Goal: Information Seeking & Learning: Check status

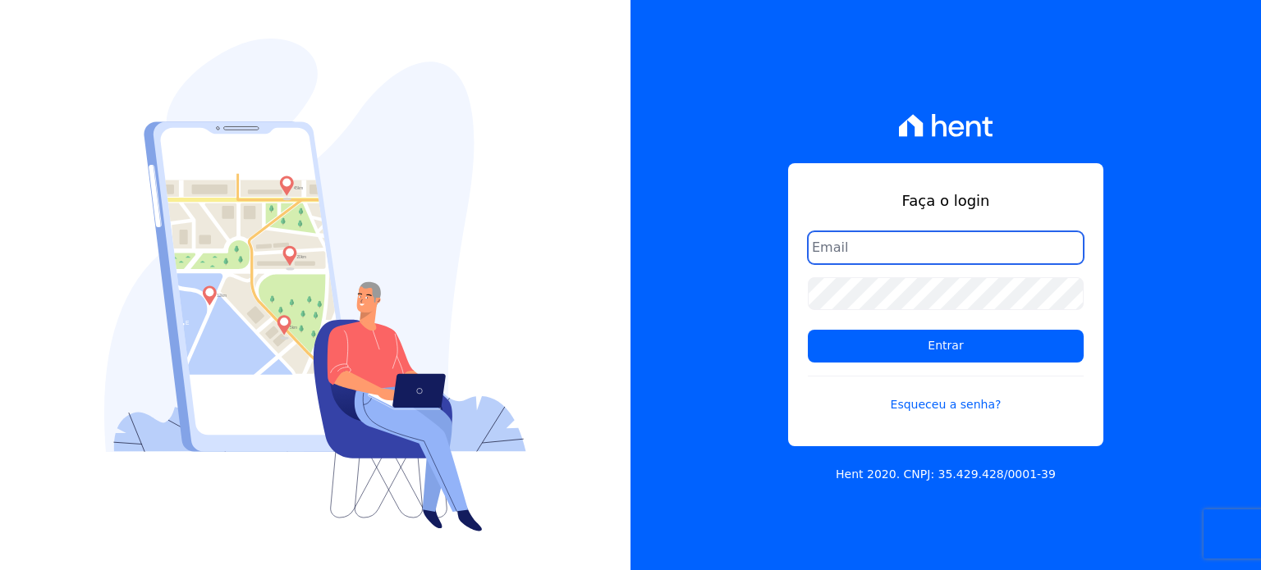
click at [1083, 264] on input "email" at bounding box center [946, 247] width 276 height 33
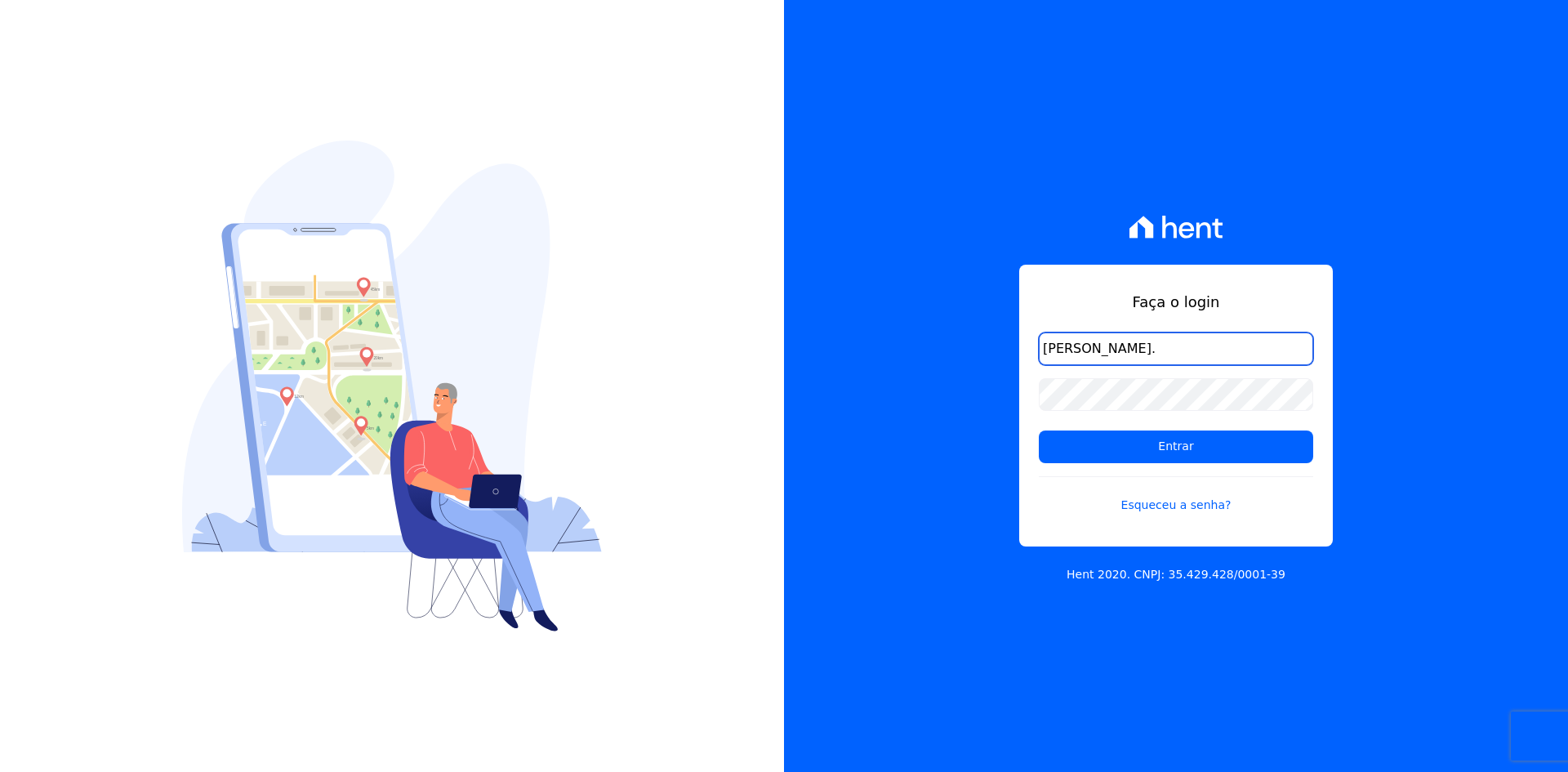
type input "[PERSON_NAME][EMAIL_ADDRESS][PERSON_NAME][DOMAIN_NAME]"
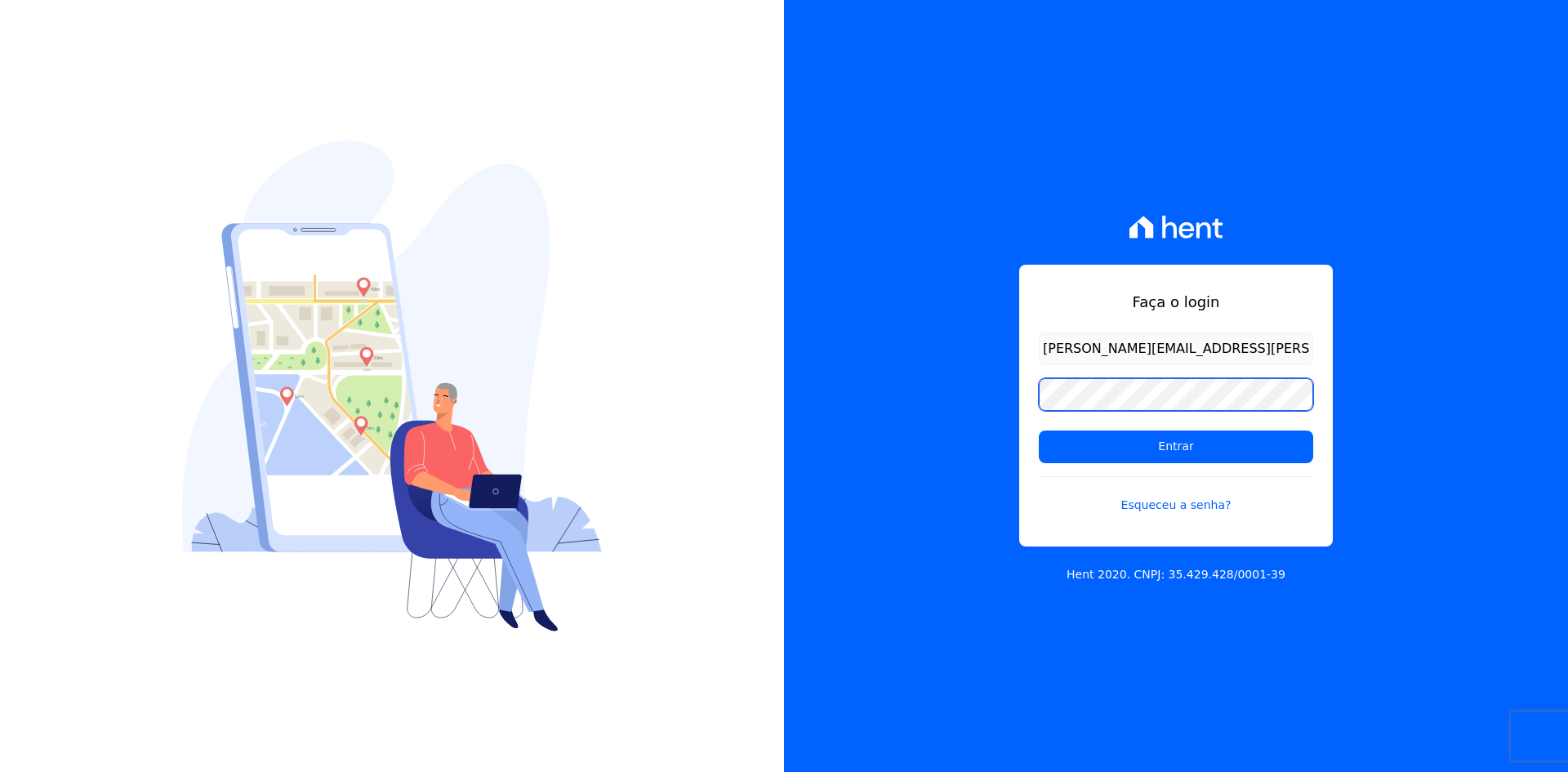
click at [1039, 431] on input "Entrar" at bounding box center [1176, 447] width 275 height 33
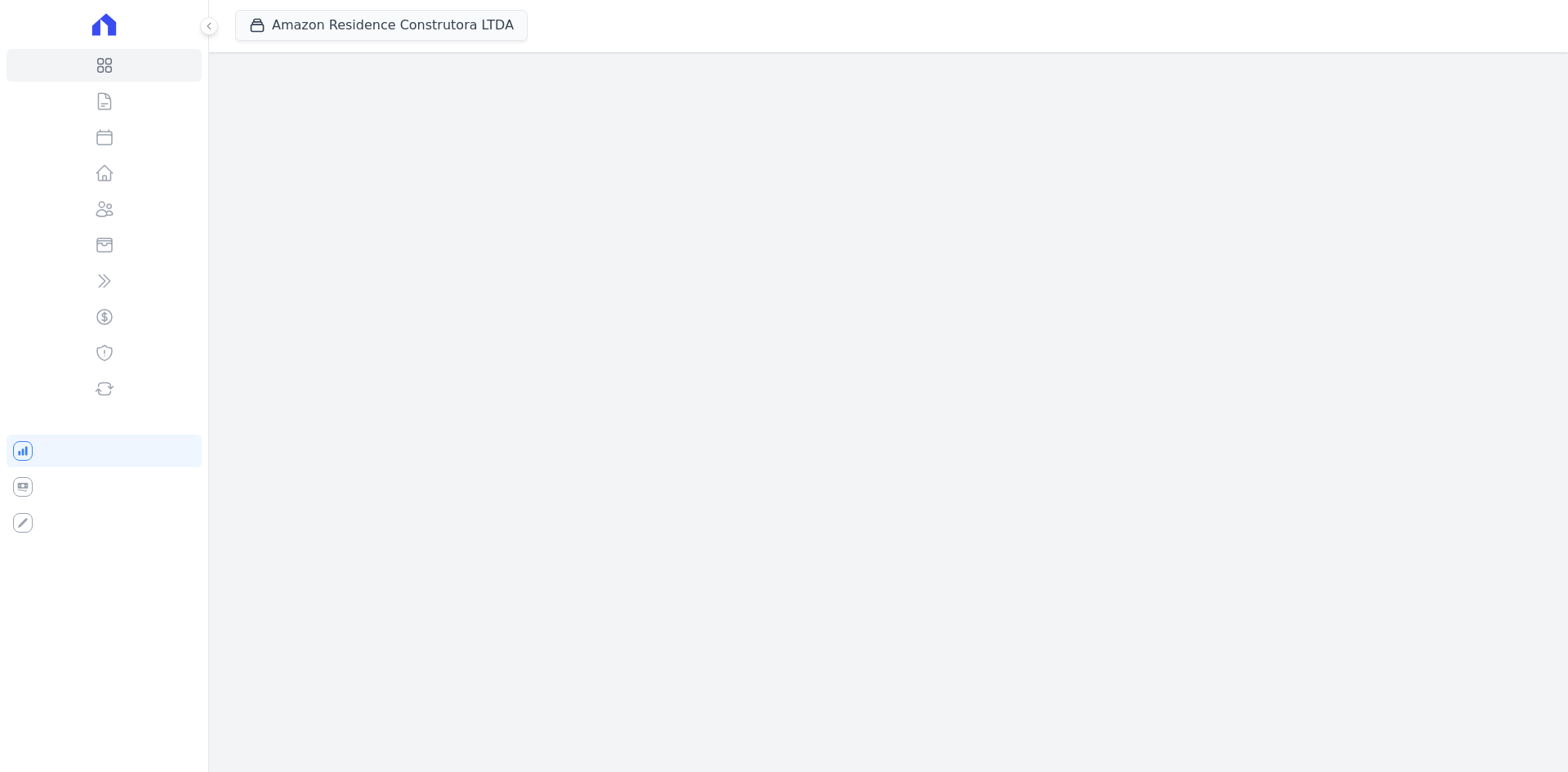
click at [1177, 442] on div "Amazon Residence Construtora LTDA Trapisa Engenharia Acaiá Residencial Icatu Re…" at bounding box center [888, 386] width 1359 height 772
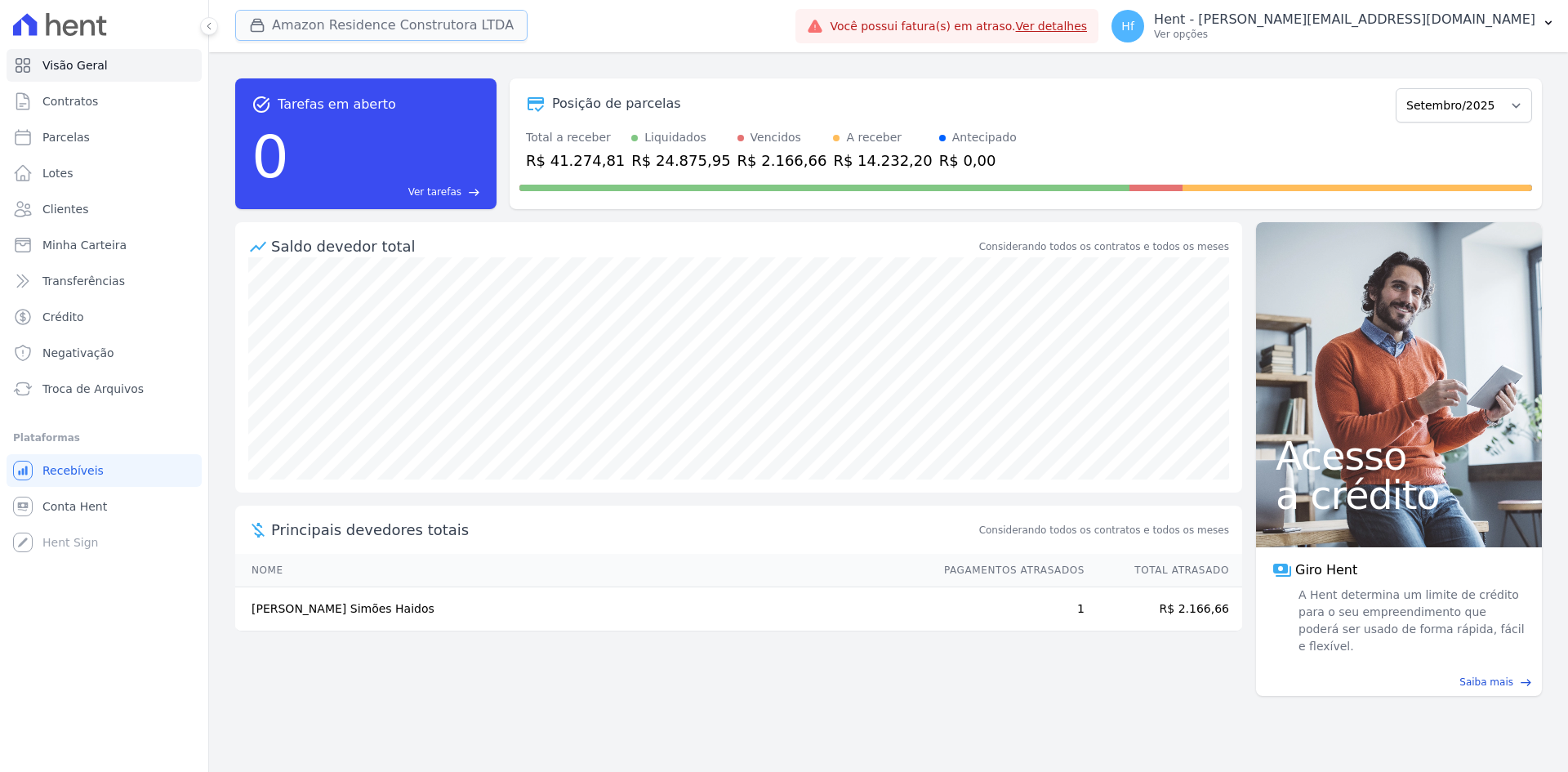
click at [324, 34] on button "Amazon Residence Construtora LTDA" at bounding box center [381, 25] width 293 height 31
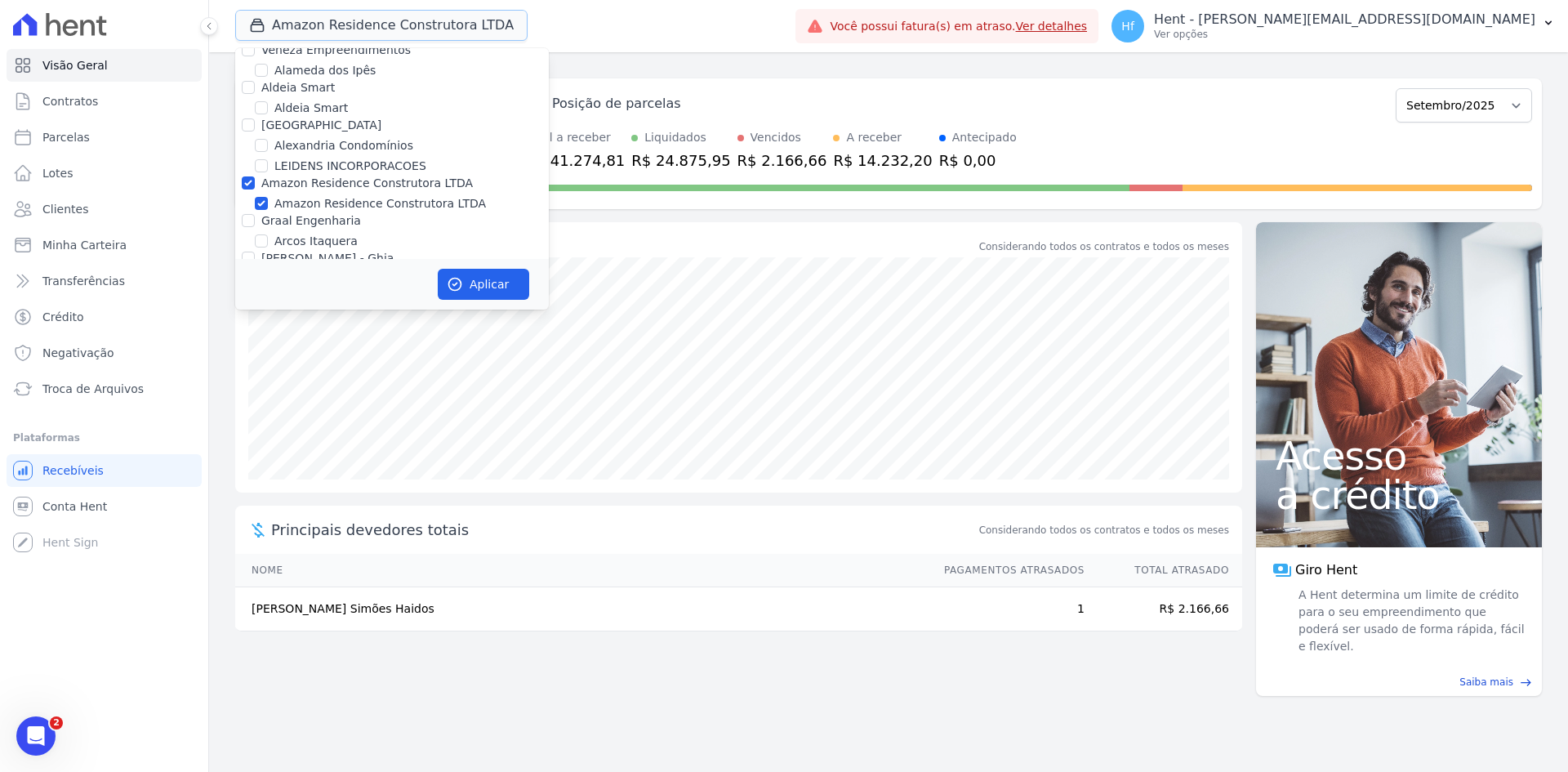
scroll to position [817, 0]
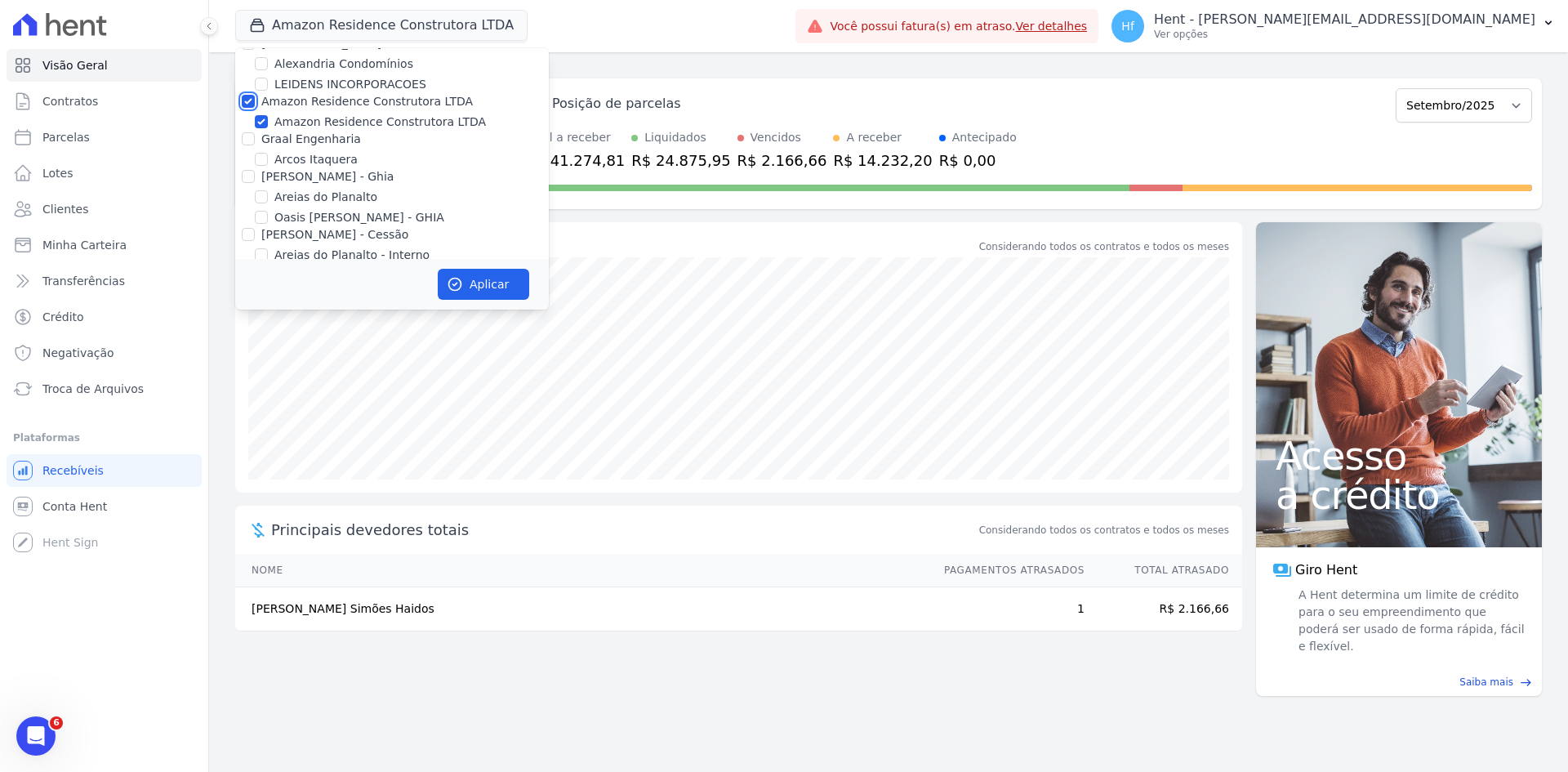
click at [249, 95] on input "Amazon Residence Construtora LTDA" at bounding box center [248, 100] width 13 height 13
checkbox input "false"
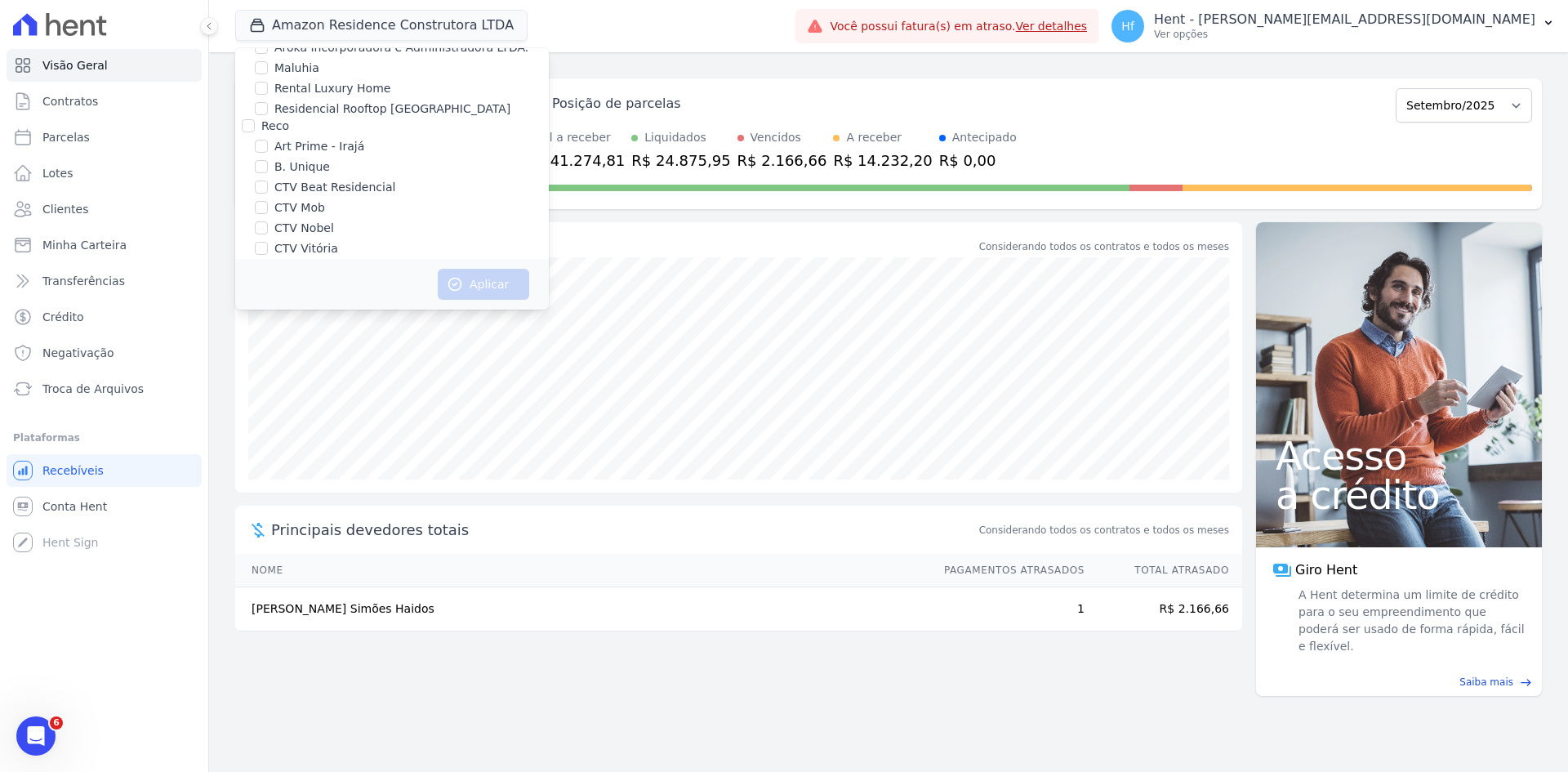
scroll to position [1678, 0]
click at [259, 180] on input "Belas Artes" at bounding box center [261, 186] width 13 height 13
checkbox input "true"
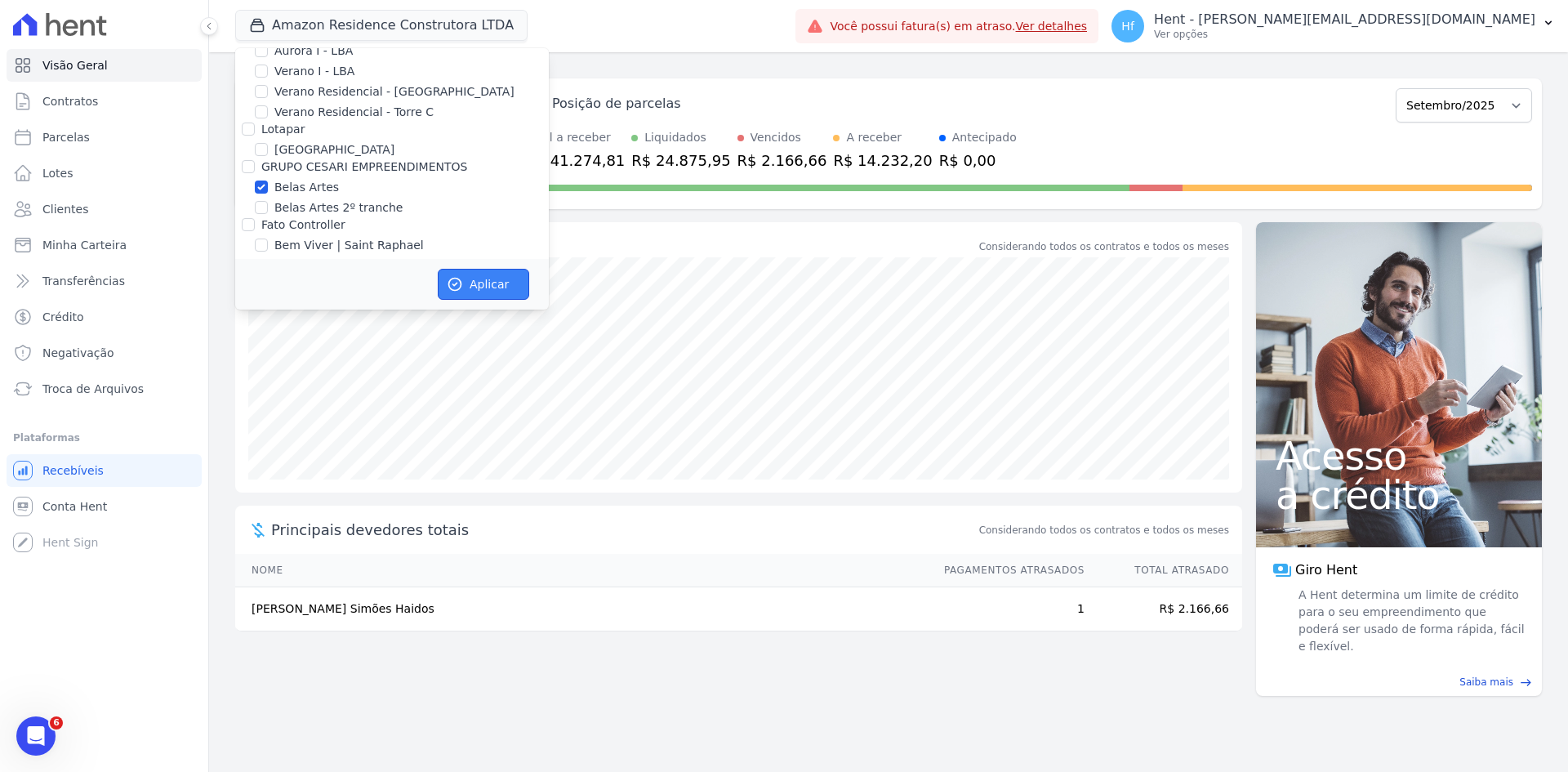
click at [458, 280] on icon "button" at bounding box center [455, 285] width 12 height 12
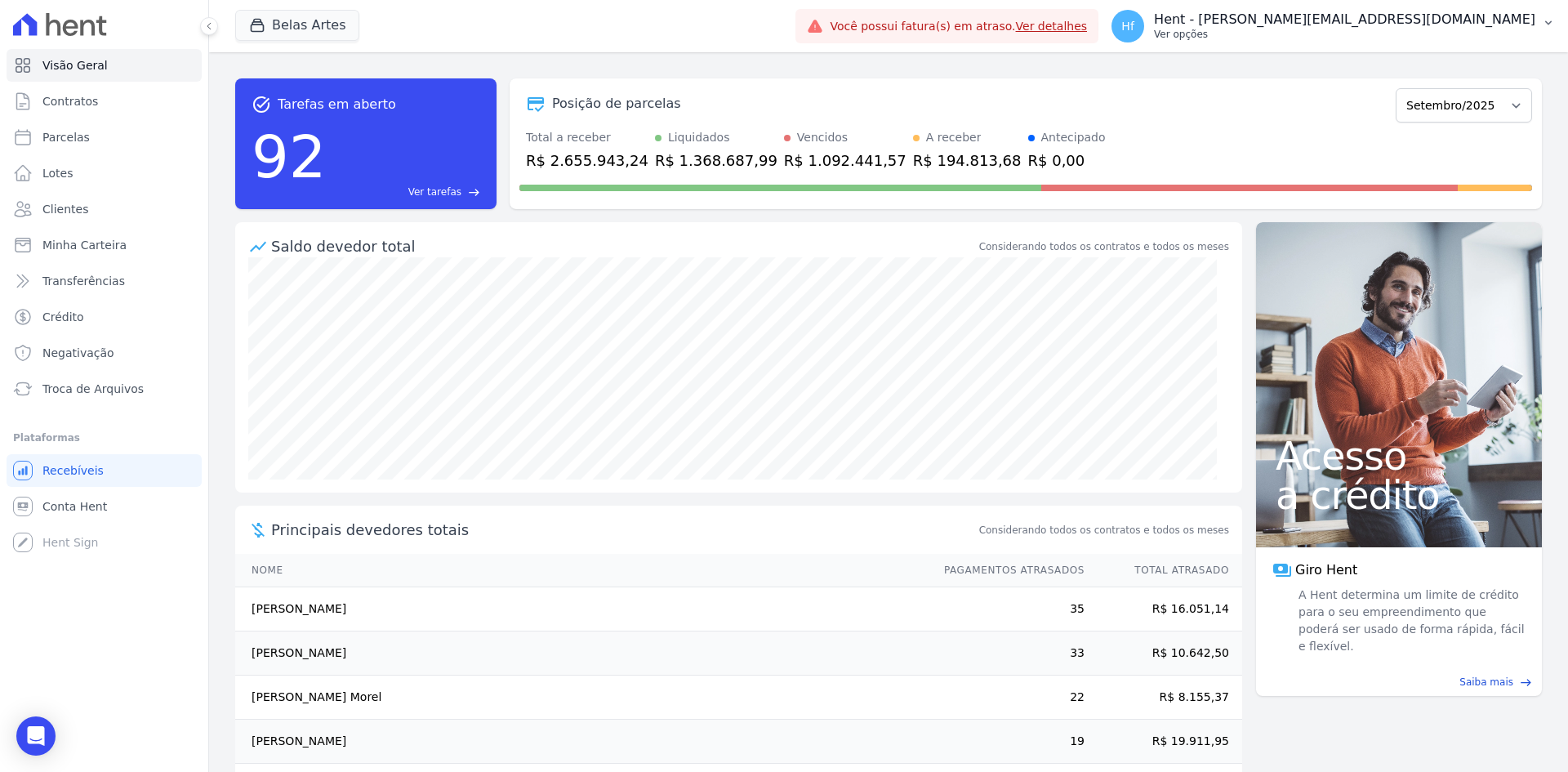
click at [1482, 37] on p "Ver opções" at bounding box center [1344, 34] width 381 height 13
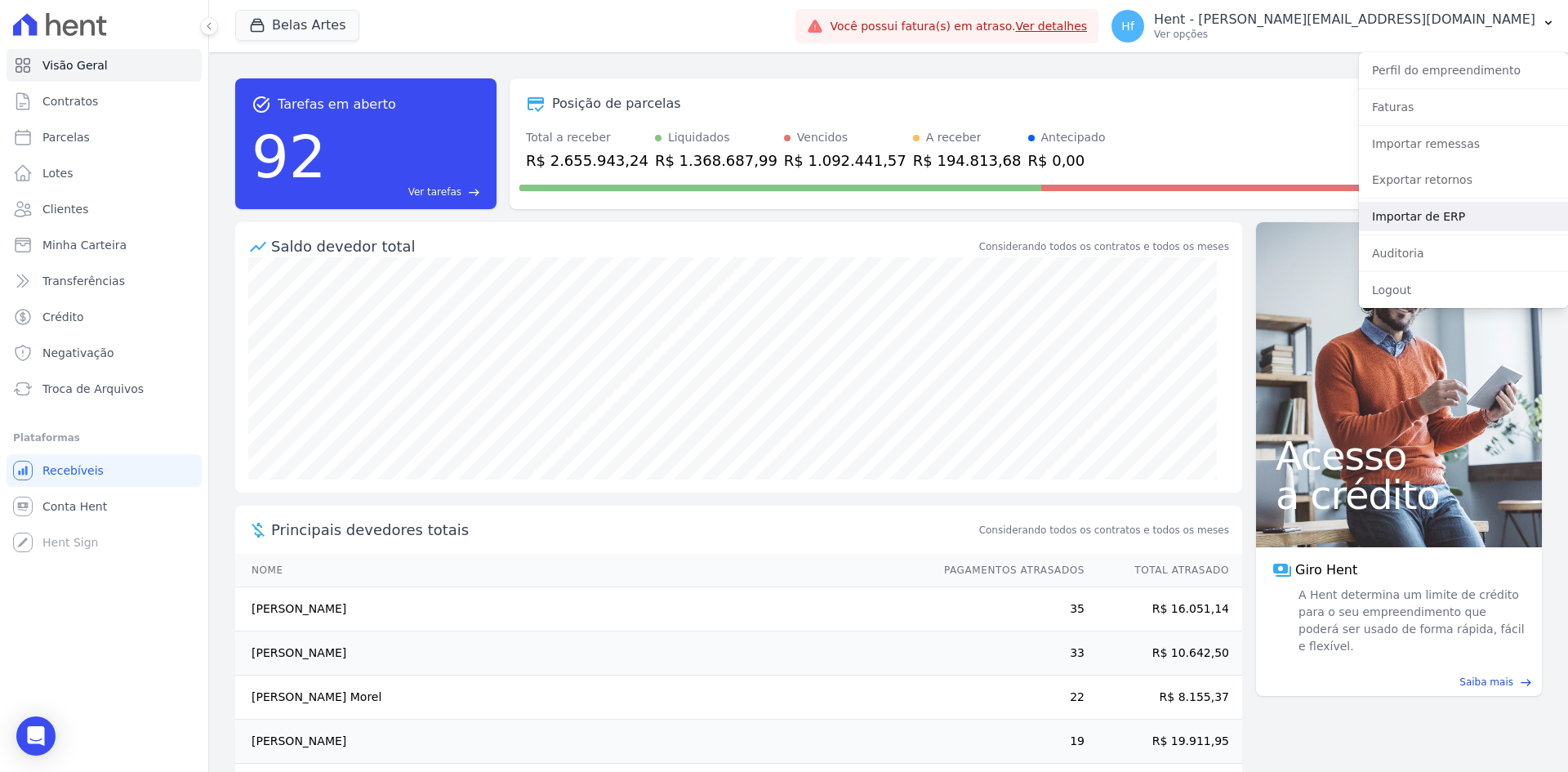
click at [1451, 211] on link "Importar de ERP" at bounding box center [1464, 217] width 209 height 30
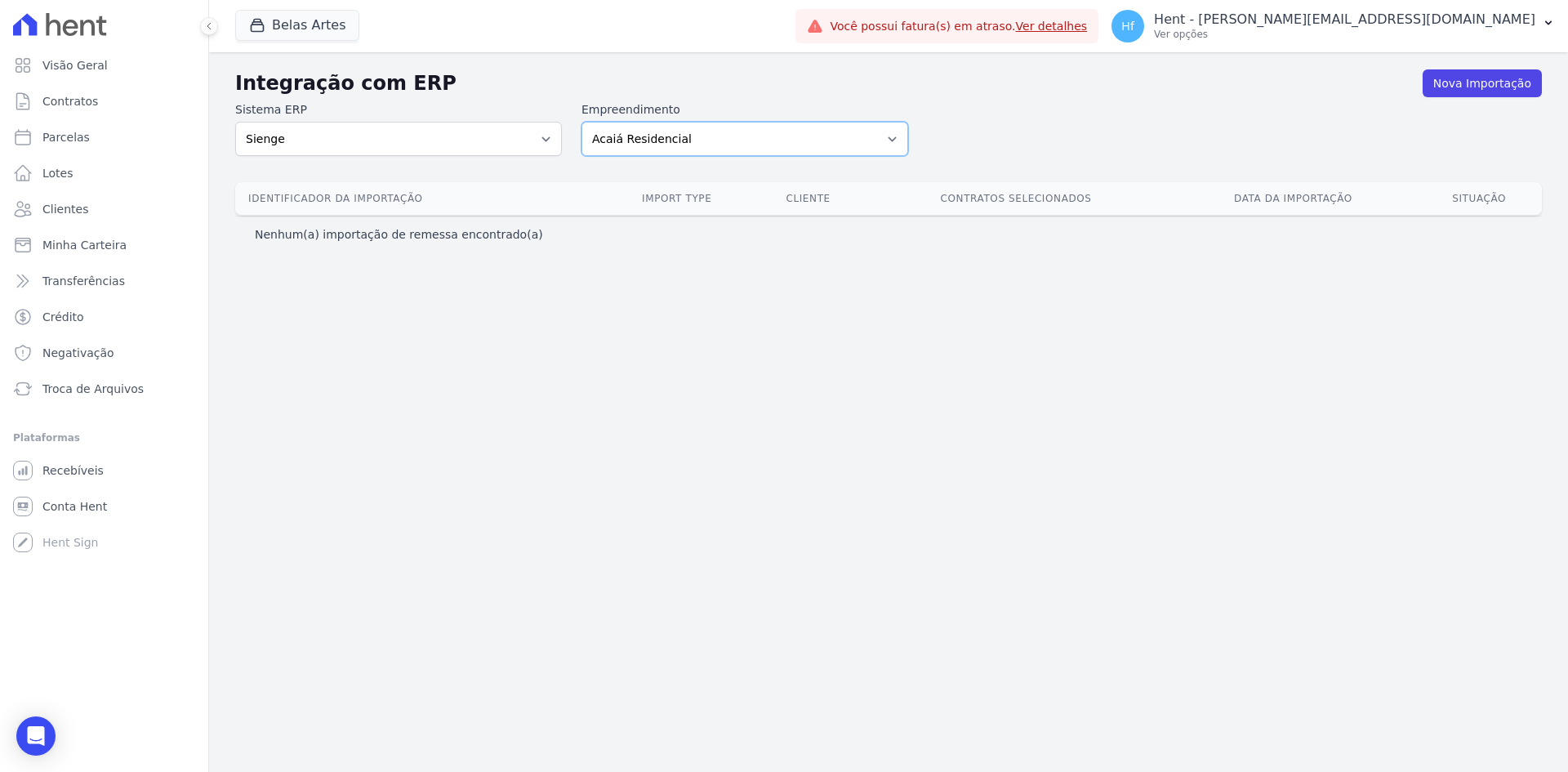
click at [711, 144] on select "Acaiá Residencial Administrativo Agile Pavican São Lourenço SPE LTDA AJMC Empre…" at bounding box center [744, 138] width 326 height 34
select select "8596301f-20fa-4ed2-bd5b-dd1b74e509d5"
click at [581, 121] on select "Acaiá Residencial Administrativo Agile Pavican São Lourenço SPE LTDA AJMC Empre…" at bounding box center [744, 138] width 326 height 34
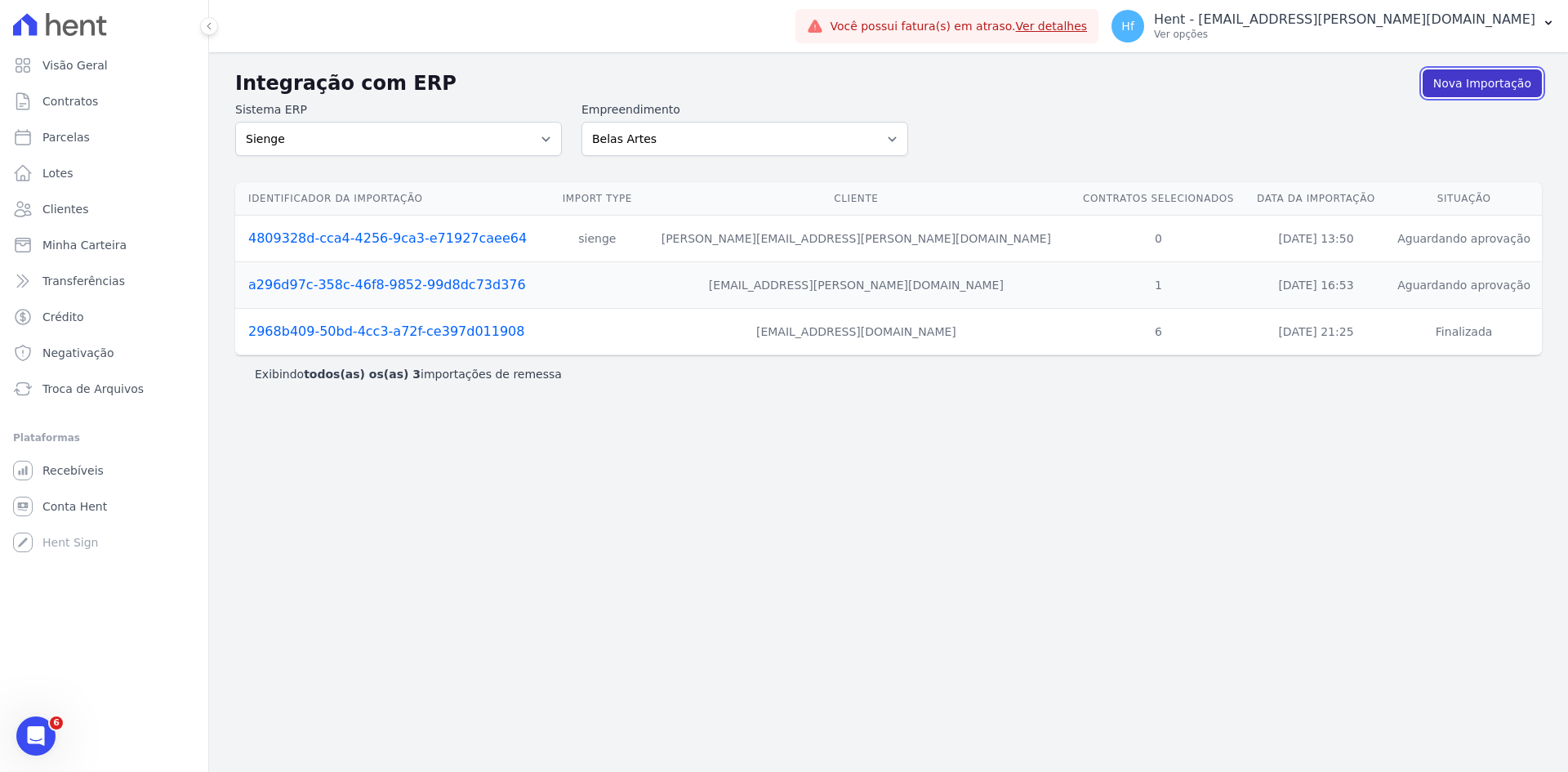
click at [1456, 89] on link "Nova Importação" at bounding box center [1482, 84] width 119 height 28
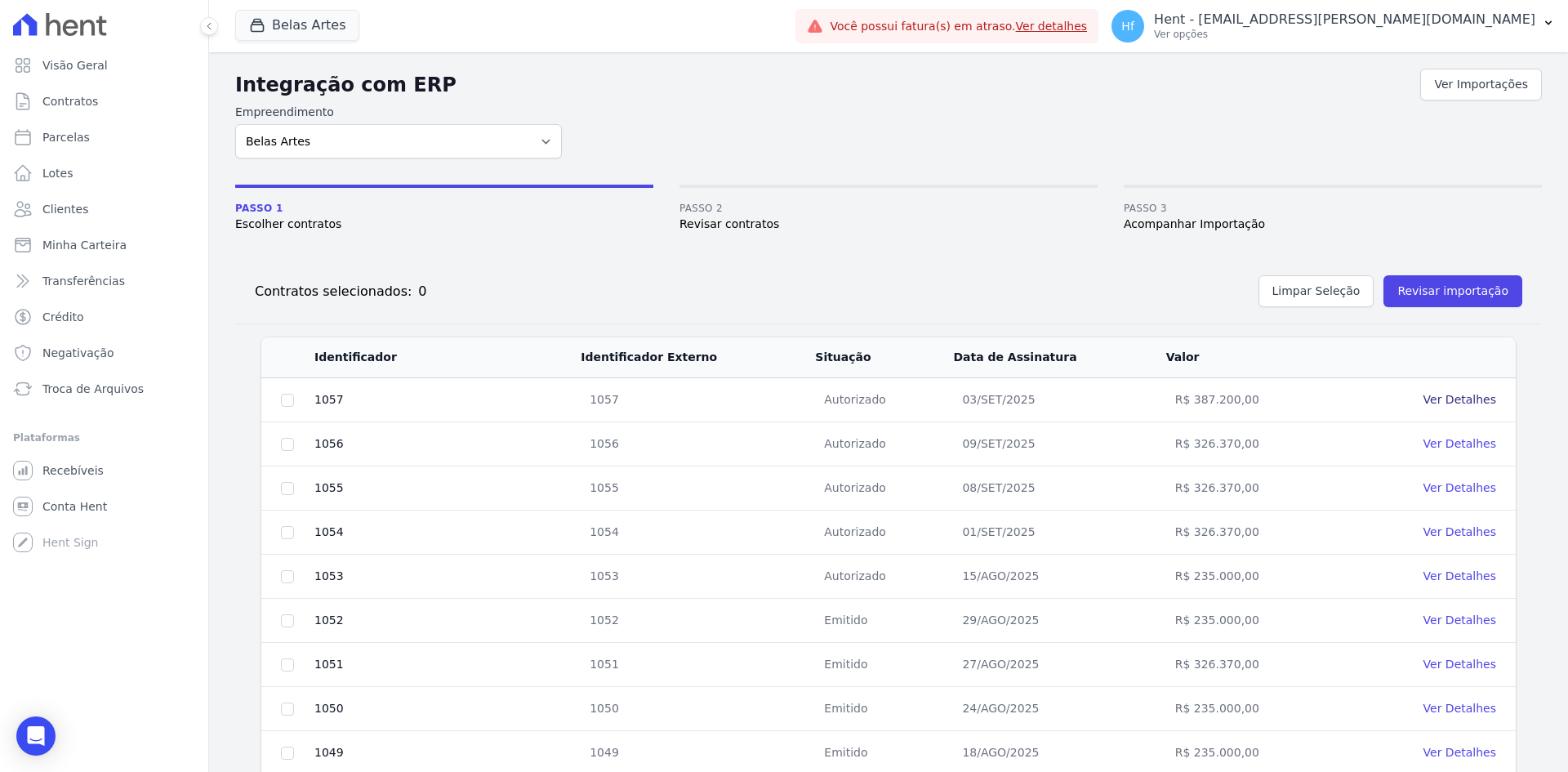
click at [1479, 400] on link "Ver Detalhes" at bounding box center [1460, 399] width 73 height 13
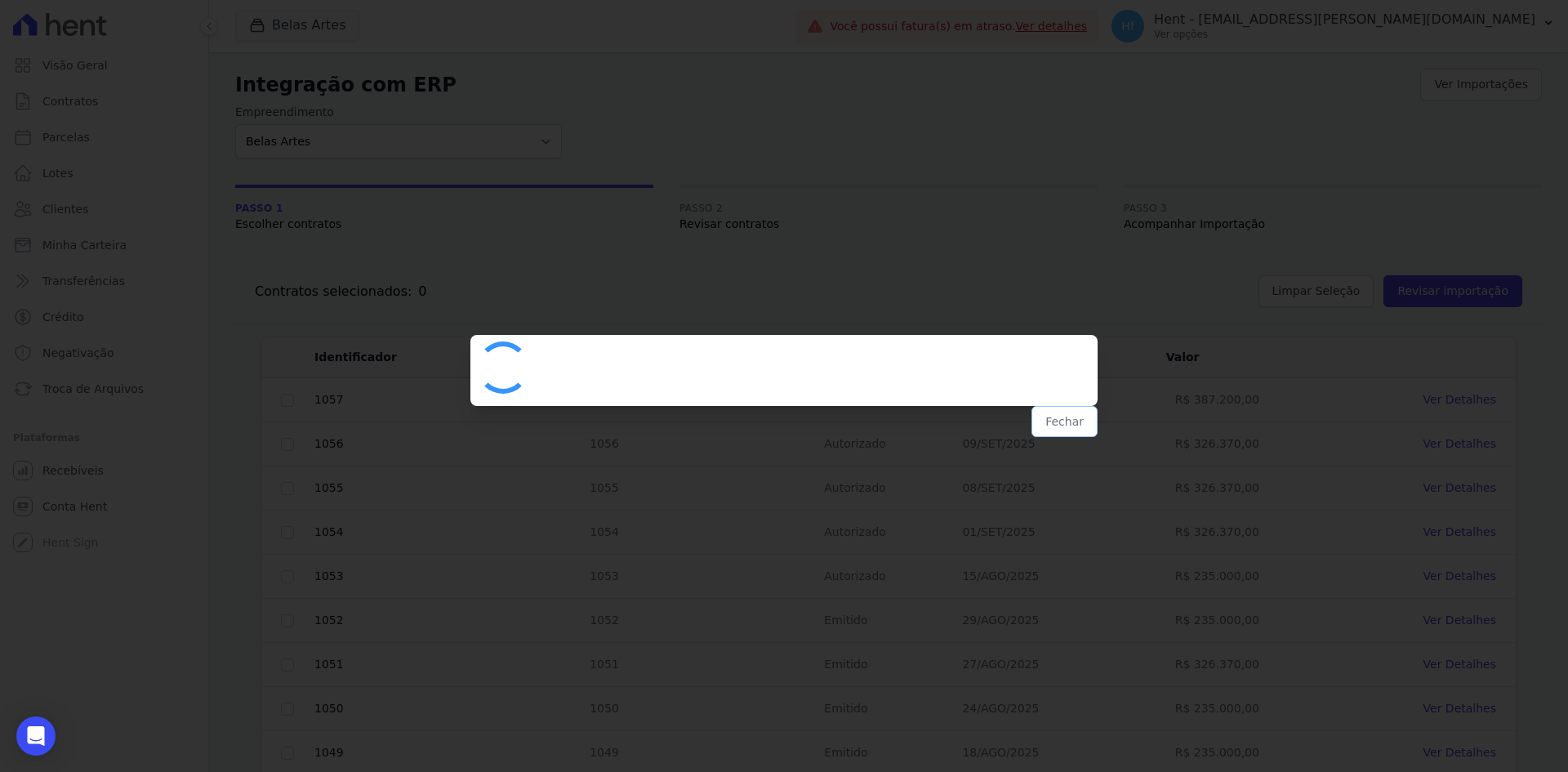
click at [1077, 420] on button "Fechar" at bounding box center [1065, 421] width 66 height 31
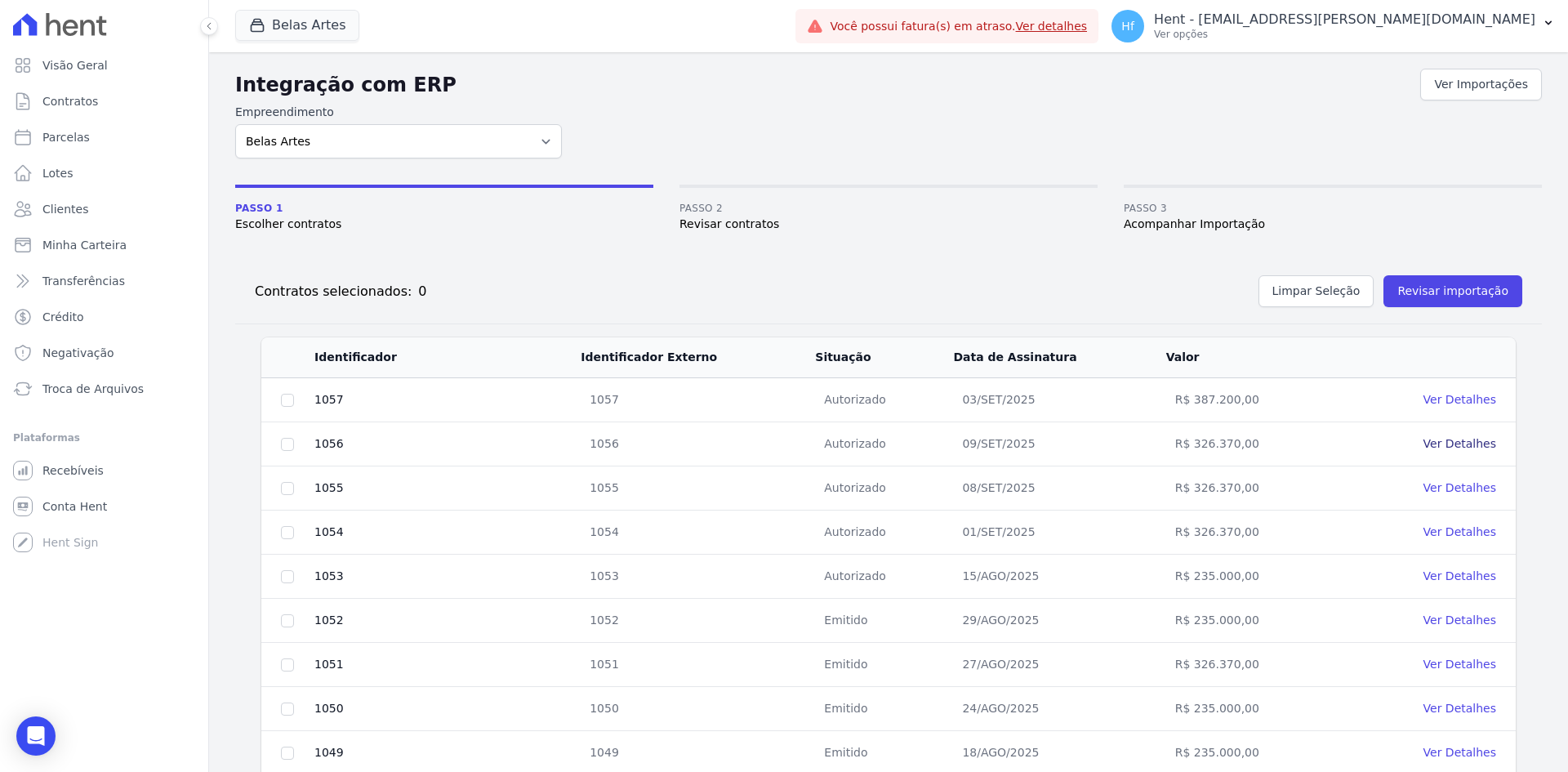
click at [1447, 449] on link "Ver Detalhes" at bounding box center [1460, 443] width 73 height 13
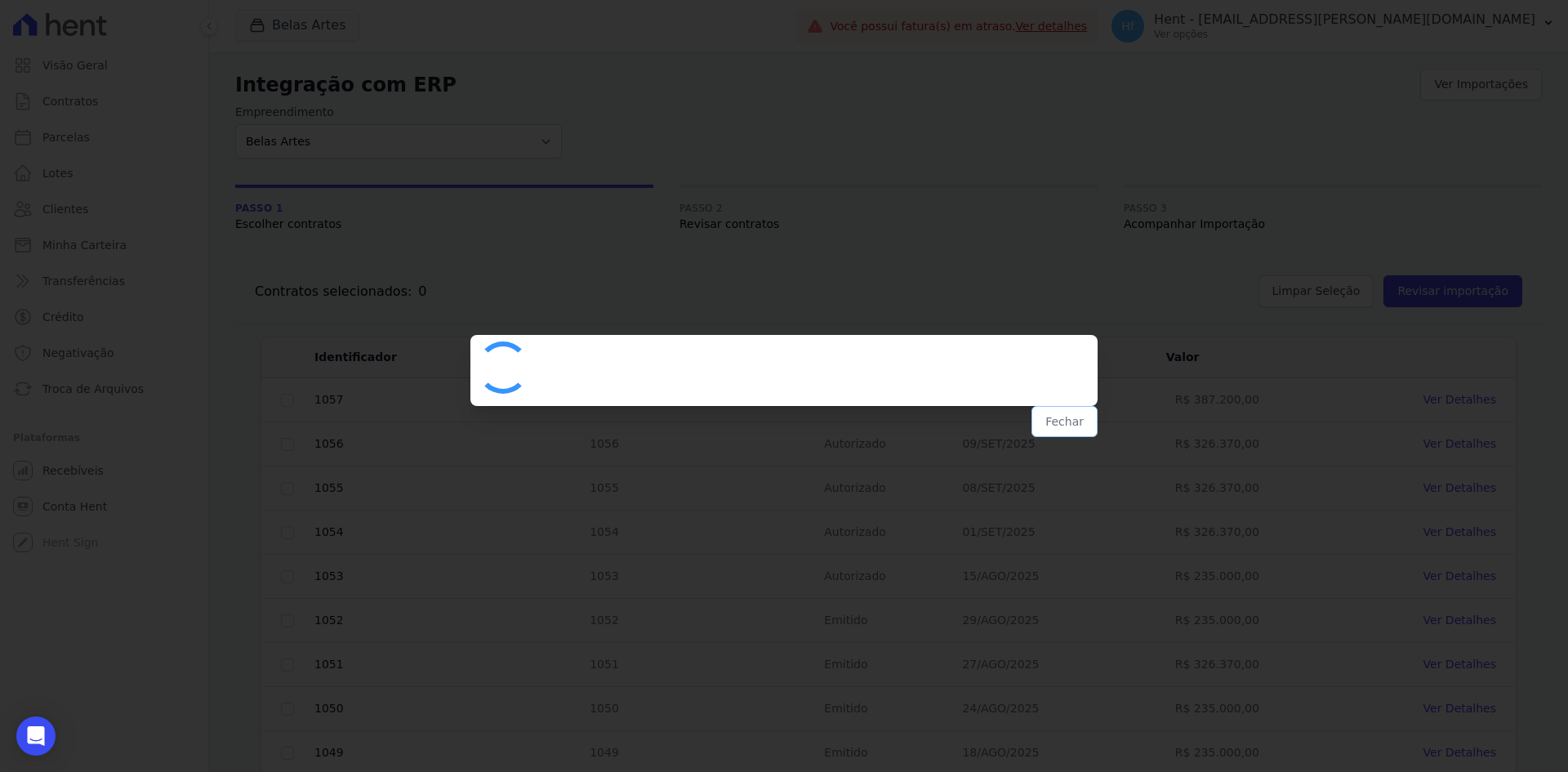
click at [1070, 420] on button "Fechar" at bounding box center [1065, 421] width 66 height 31
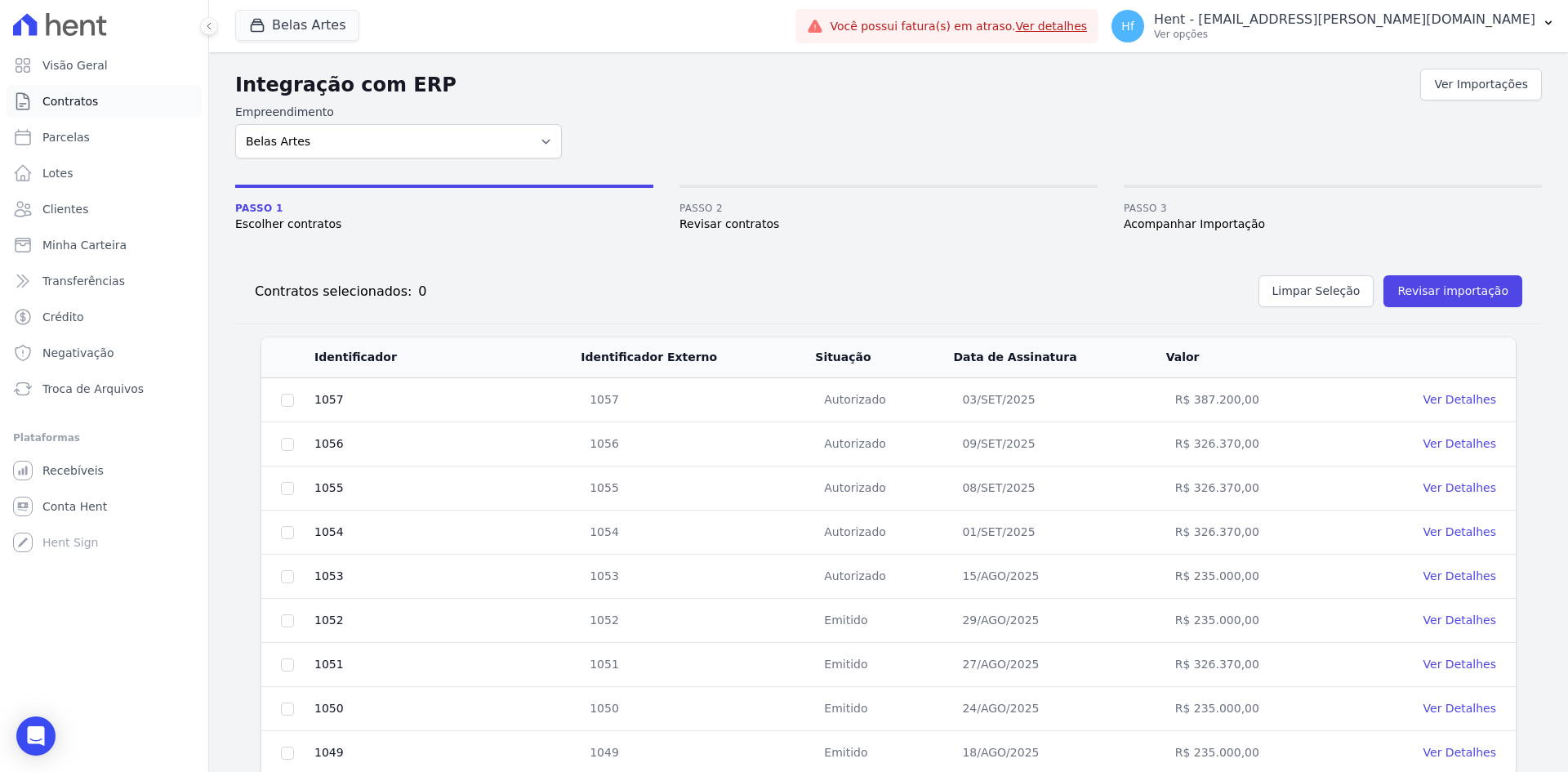
click at [85, 102] on span "Contratos" at bounding box center [71, 101] width 56 height 16
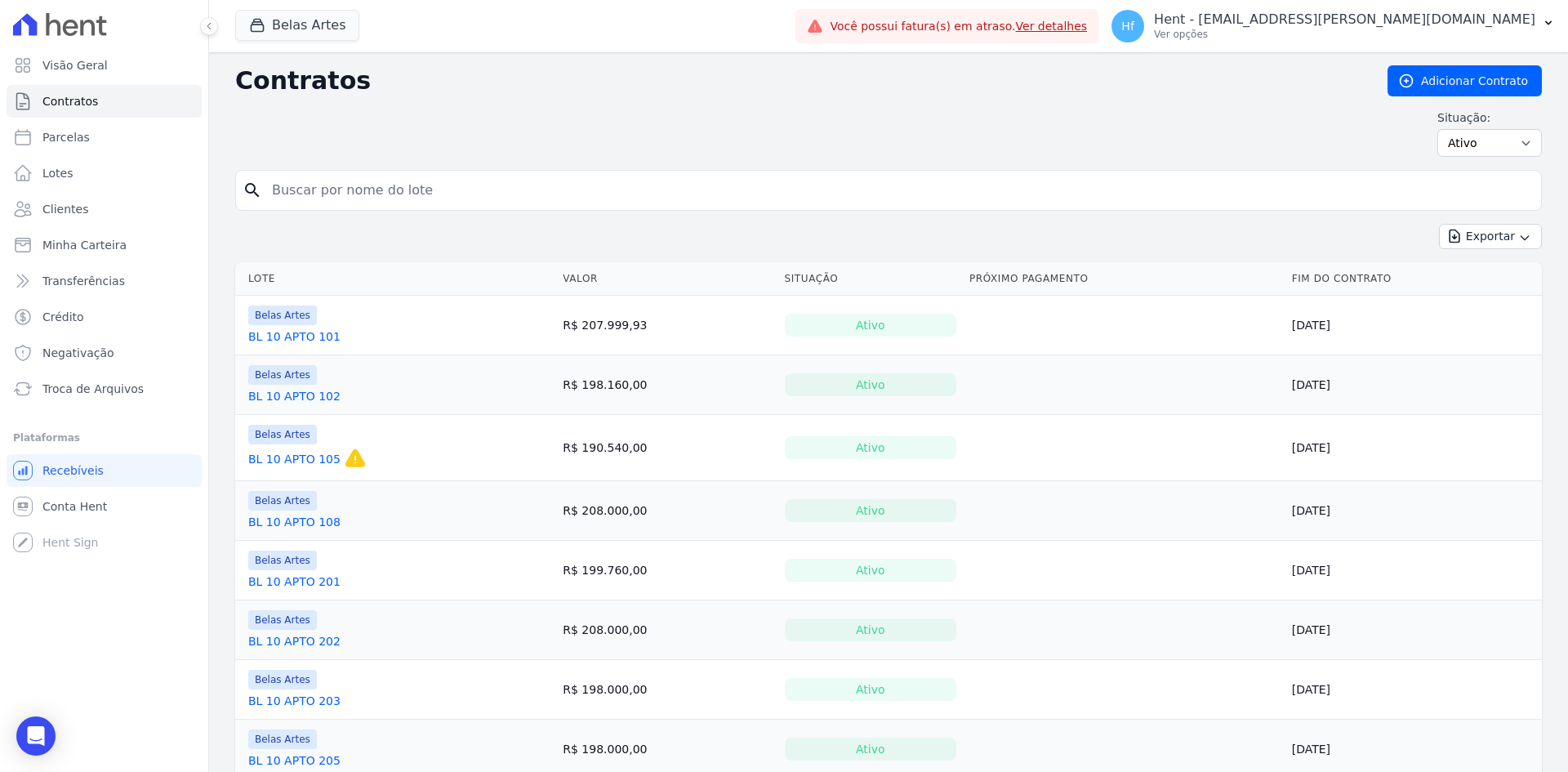
click at [314, 334] on link "BL 10 APTO 101" at bounding box center [294, 336] width 93 height 16
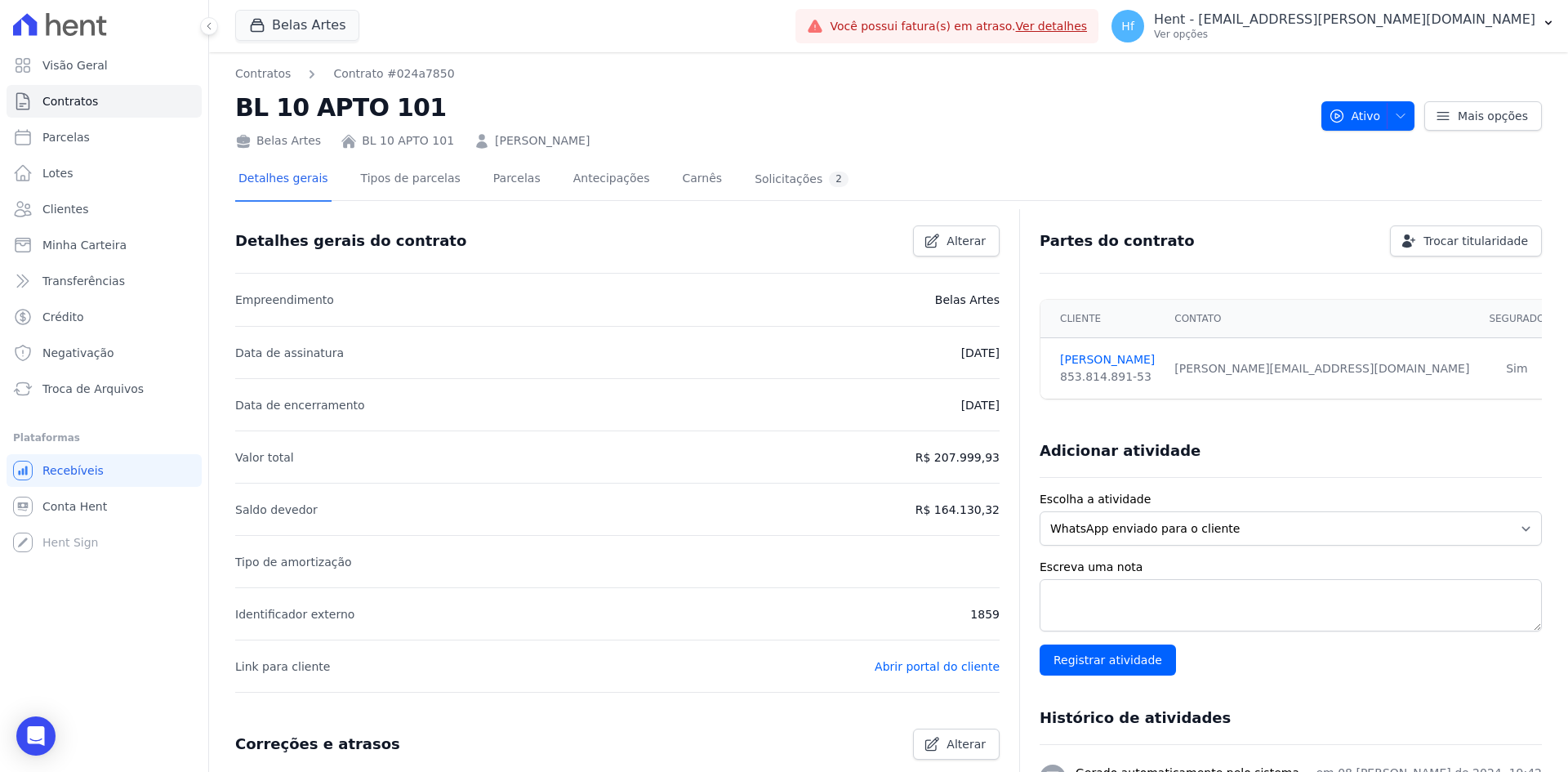
click at [444, 182] on div "Detalhes gerais Tipos de parcelas [GEOGRAPHIC_DATA] Antecipações [PERSON_NAME] …" at bounding box center [543, 179] width 617 height 43
click at [434, 178] on link "Tipos de parcelas" at bounding box center [410, 179] width 106 height 43
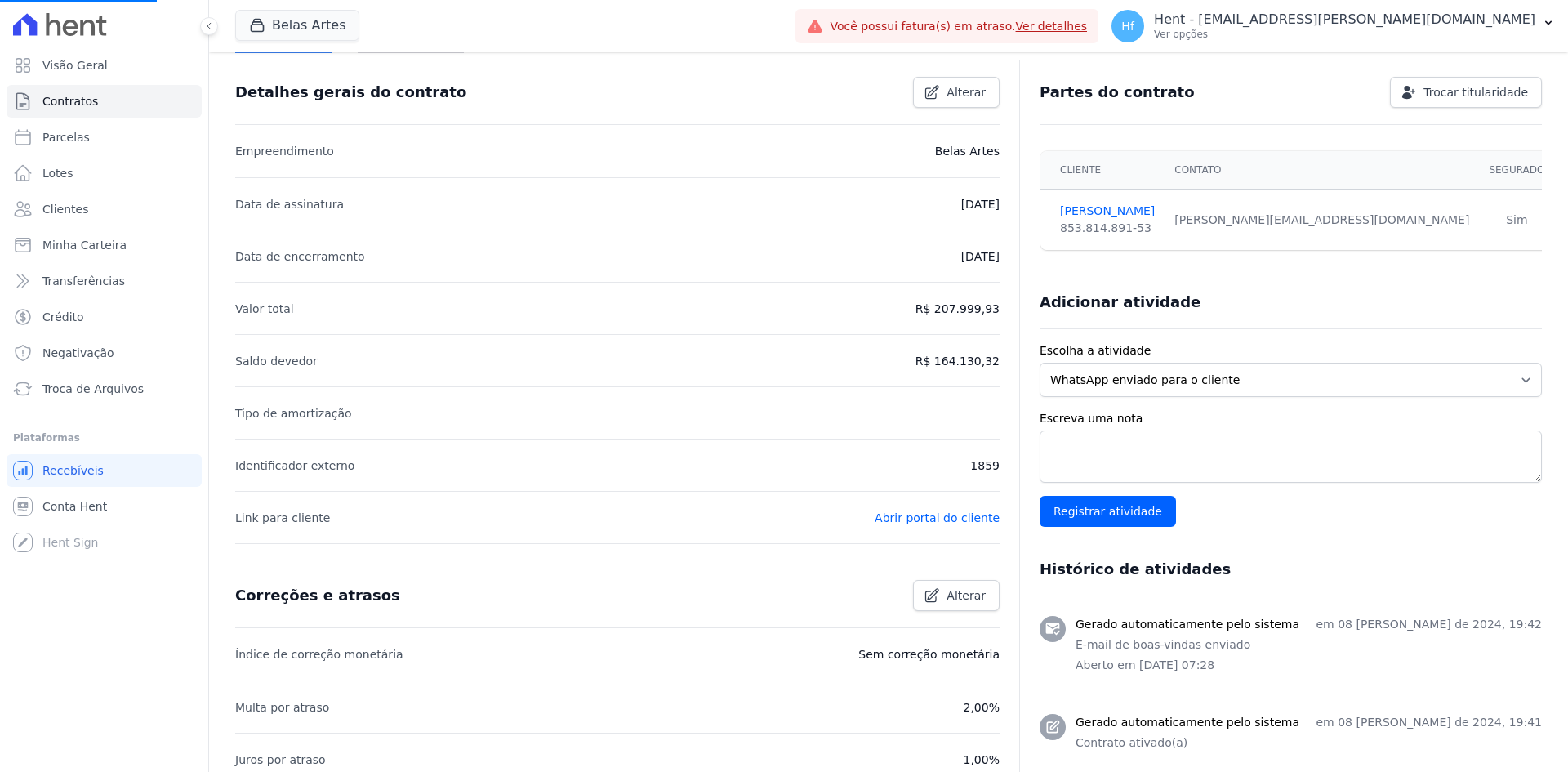
scroll to position [163, 0]
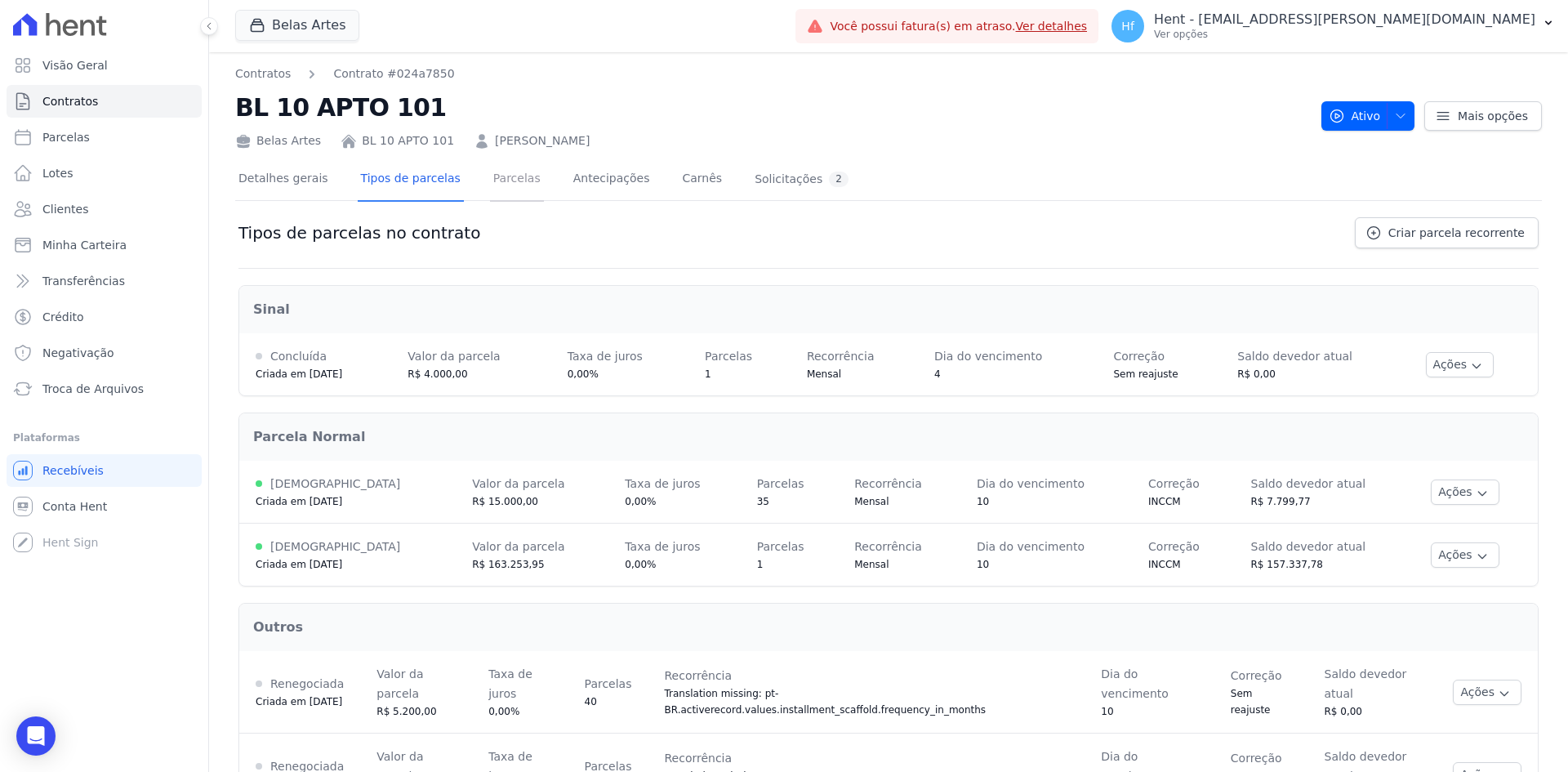
click at [490, 188] on link "Parcelas" at bounding box center [516, 179] width 54 height 43
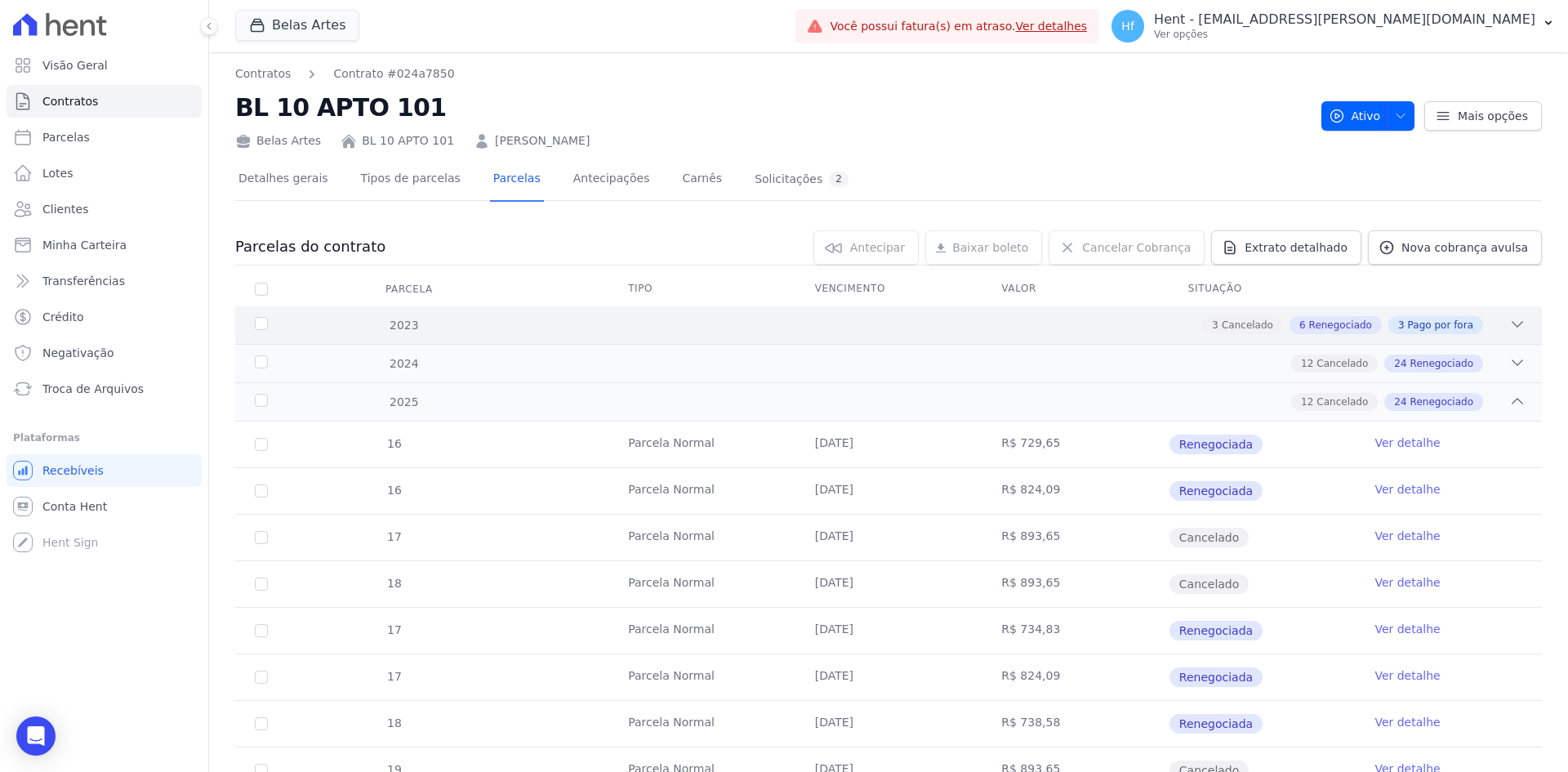
scroll to position [82, 0]
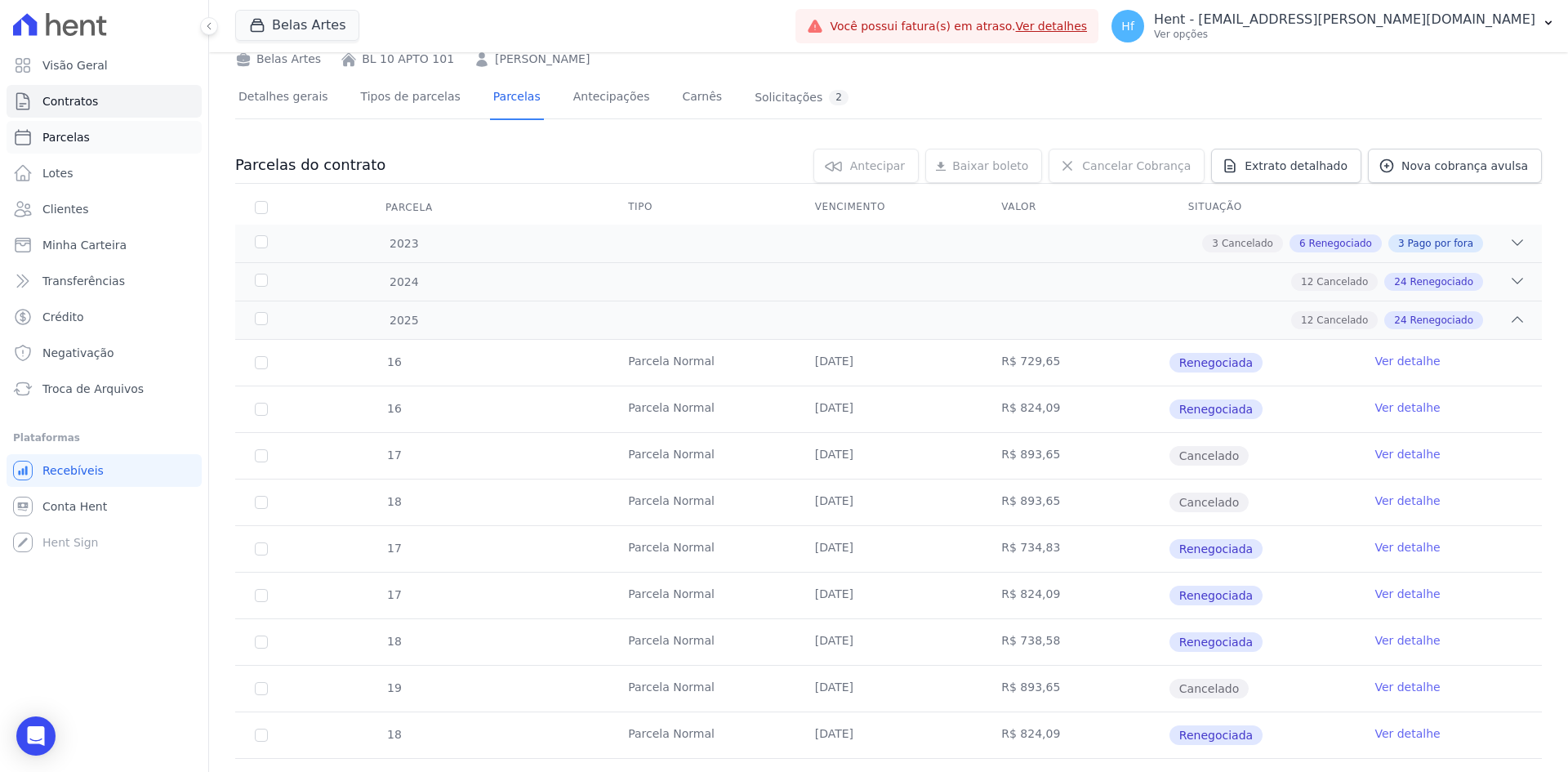
click at [101, 144] on link "Parcelas" at bounding box center [104, 136] width 195 height 33
select select
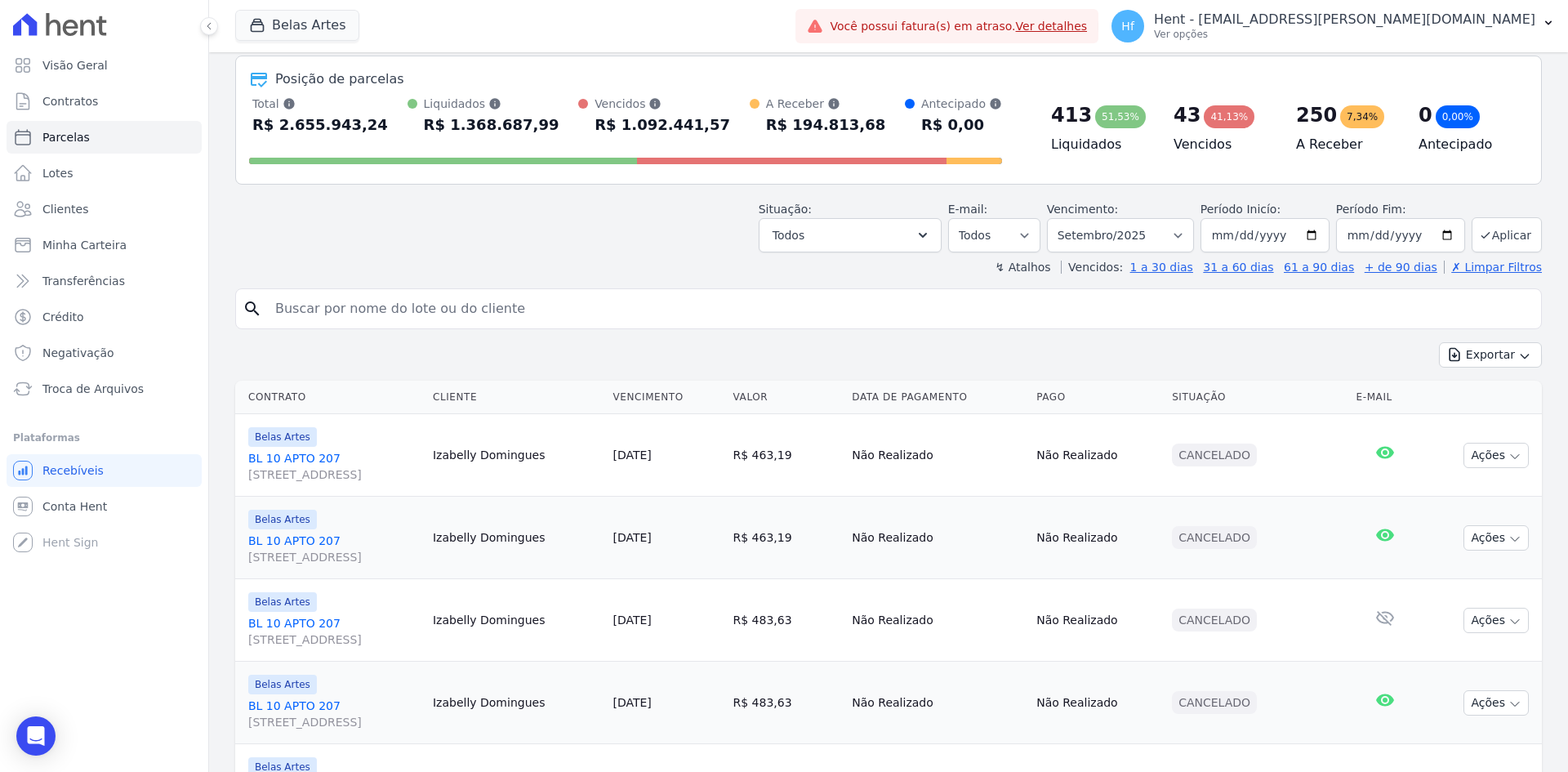
scroll to position [163, 0]
